Goal: Navigation & Orientation: Find specific page/section

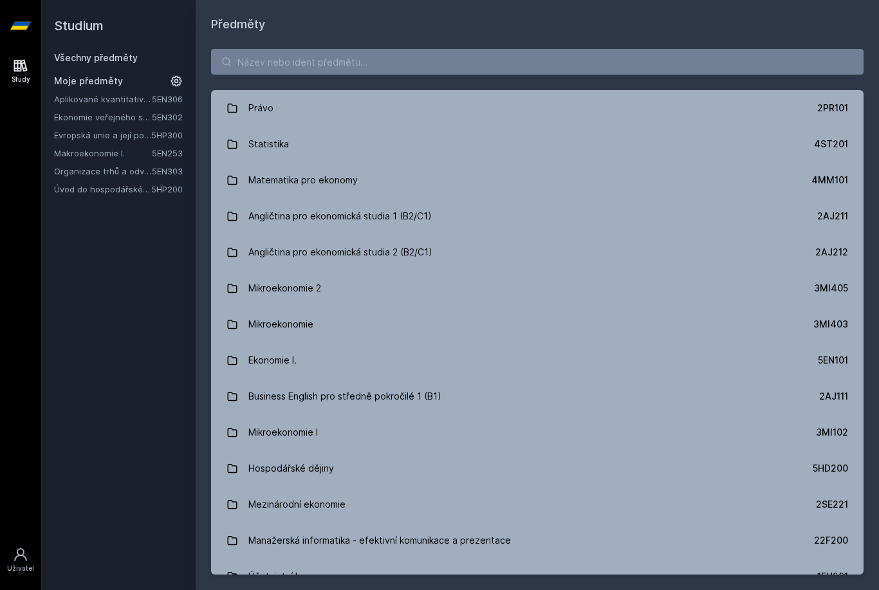
click at [134, 118] on link "Ekonomie veřejného sektoru" at bounding box center [103, 117] width 98 height 13
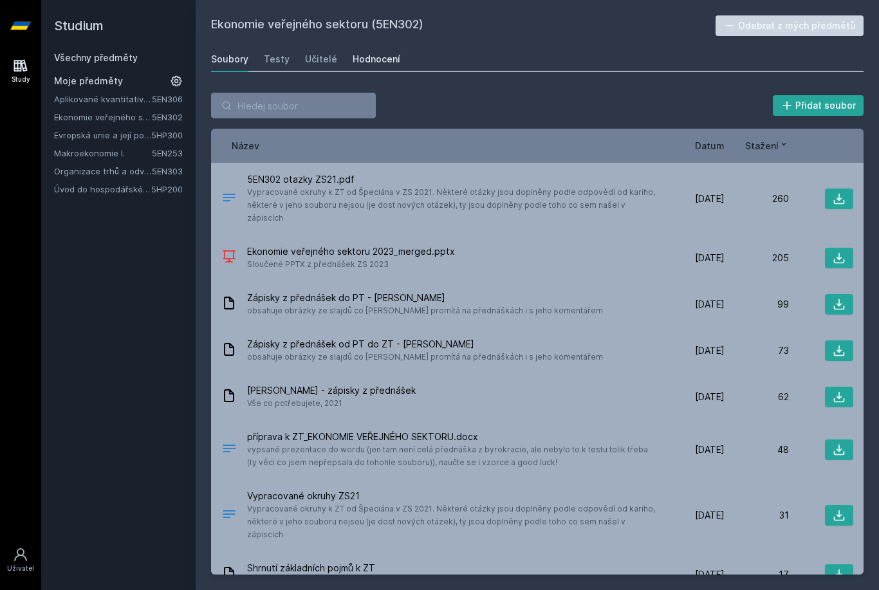
click at [365, 54] on div "Hodnocení" at bounding box center [376, 59] width 48 height 13
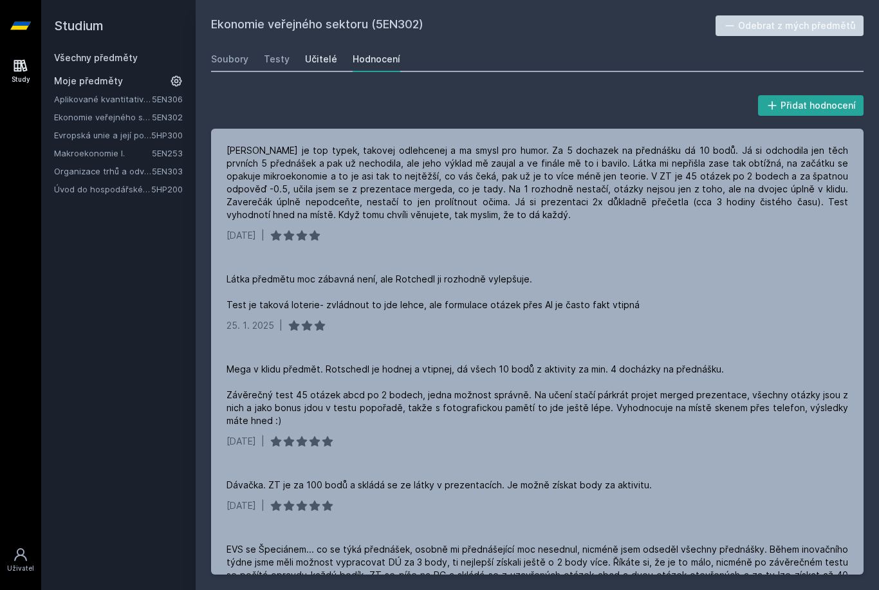
click at [323, 64] on div "Učitelé" at bounding box center [321, 59] width 32 height 13
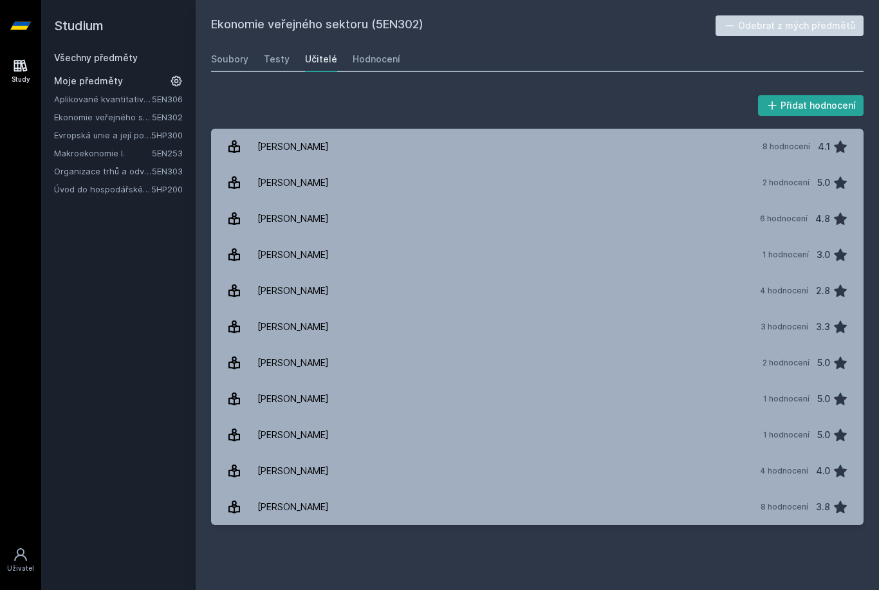
click at [107, 188] on link "Úvod do hospodářské a sociální politiky" at bounding box center [102, 189] width 97 height 13
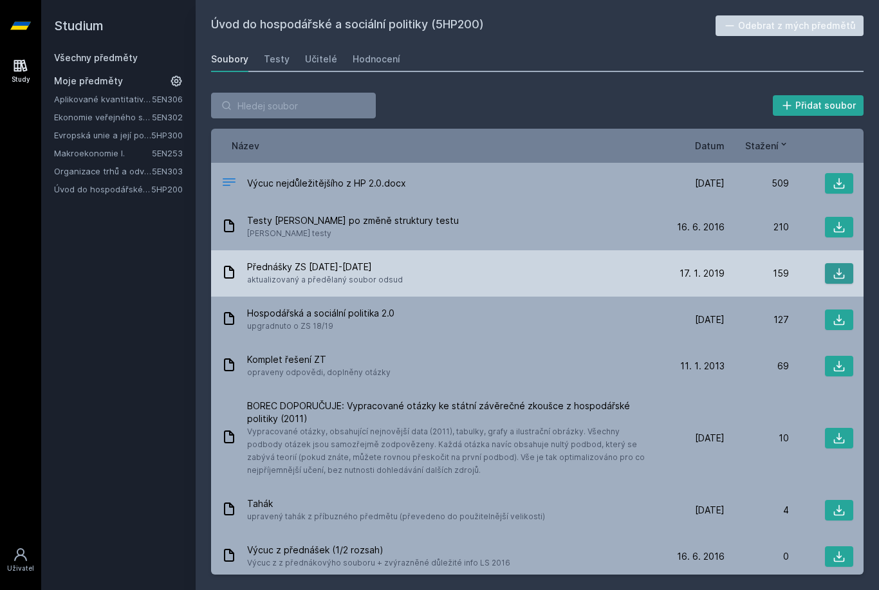
click at [848, 279] on button at bounding box center [839, 273] width 28 height 21
